Goal: Transaction & Acquisition: Purchase product/service

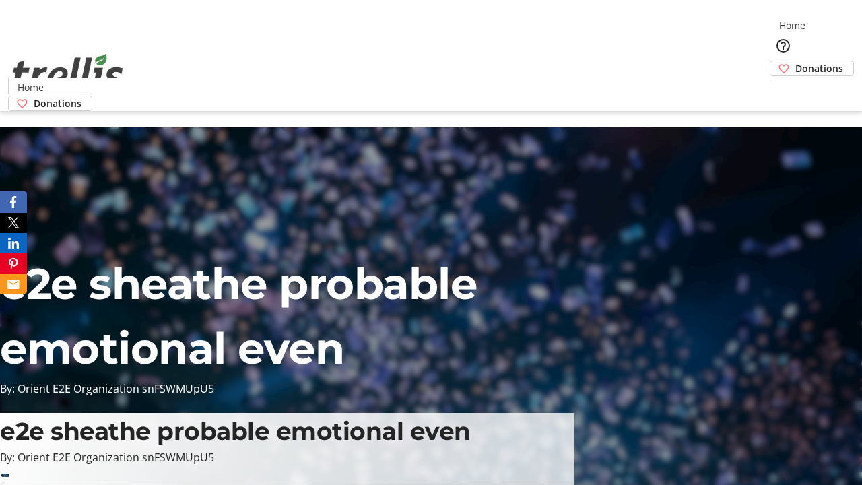
click at [795, 61] on span "Donations" at bounding box center [819, 68] width 48 height 14
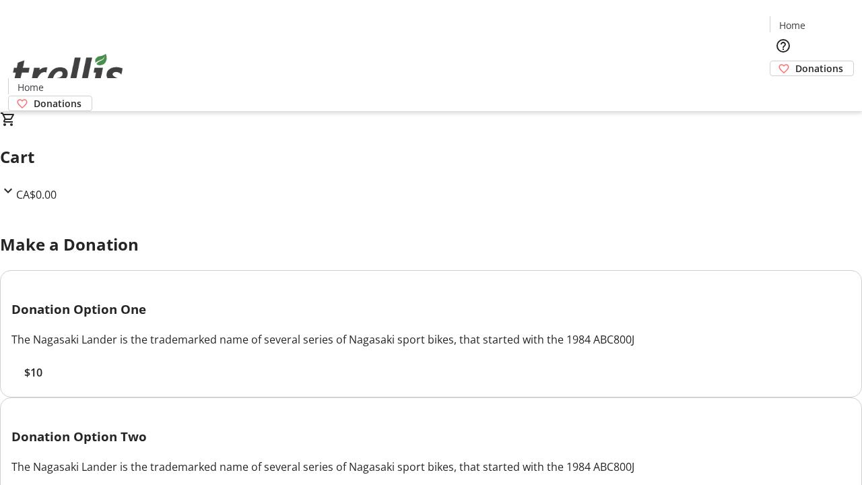
click at [42, 381] on span "$10" at bounding box center [33, 372] width 18 height 16
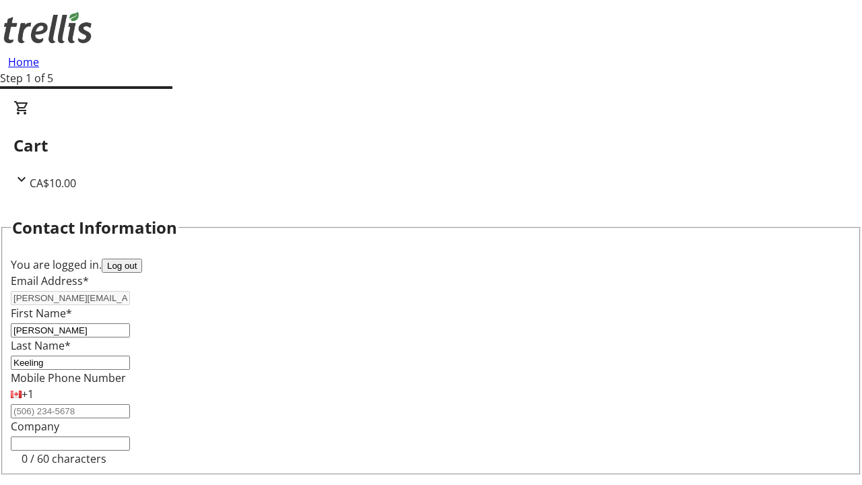
select select "CA"
select select "BC"
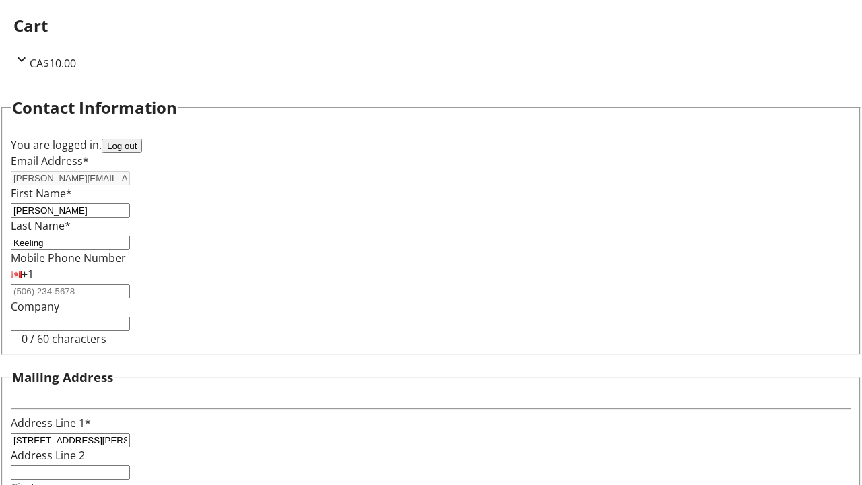
type input "Kelowna"
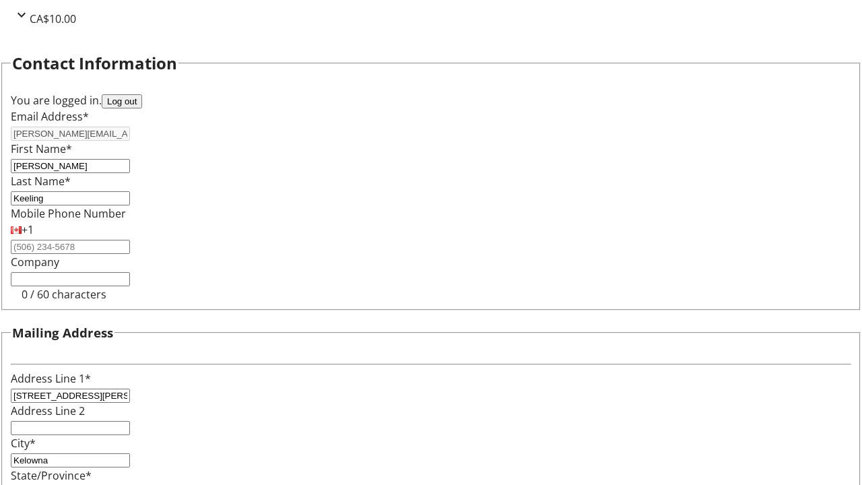
type input "V1Y 0C2"
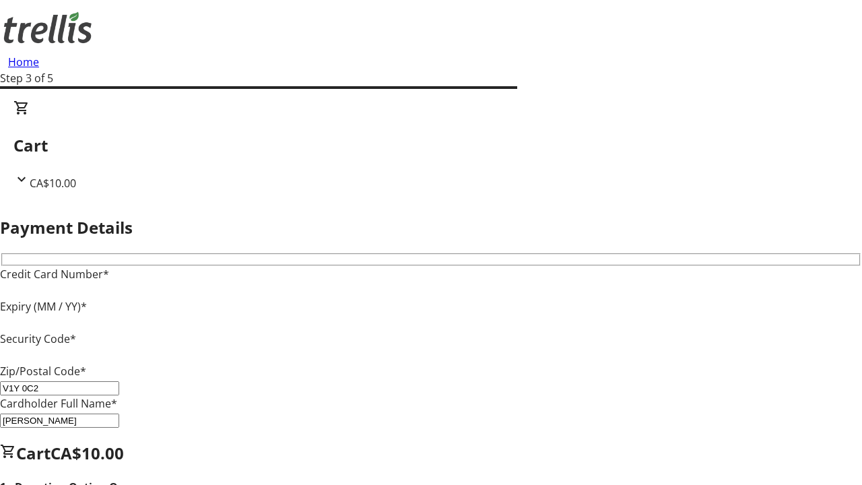
type input "V1Y 0C2"
